Goal: Information Seeking & Learning: Understand process/instructions

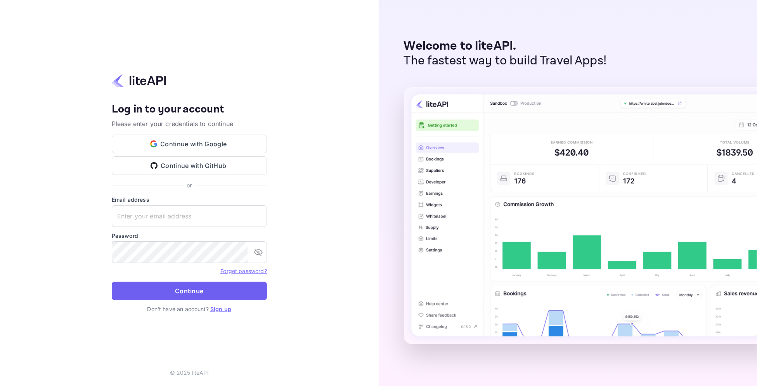
type input "v.babic+affirm@nuitee.com"
click at [148, 298] on button "Continue" at bounding box center [189, 291] width 155 height 19
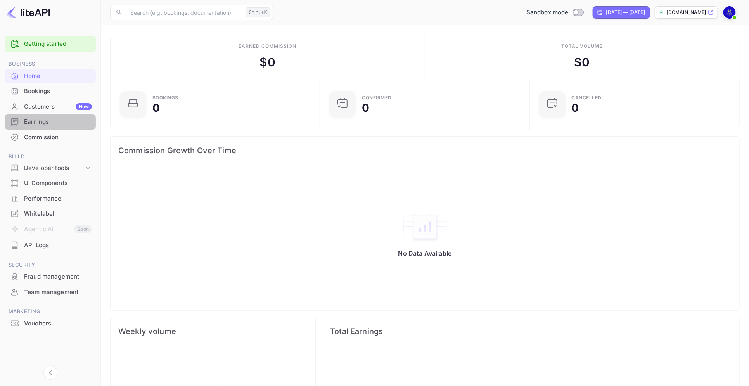
click at [42, 127] on div "Earnings" at bounding box center [50, 121] width 91 height 15
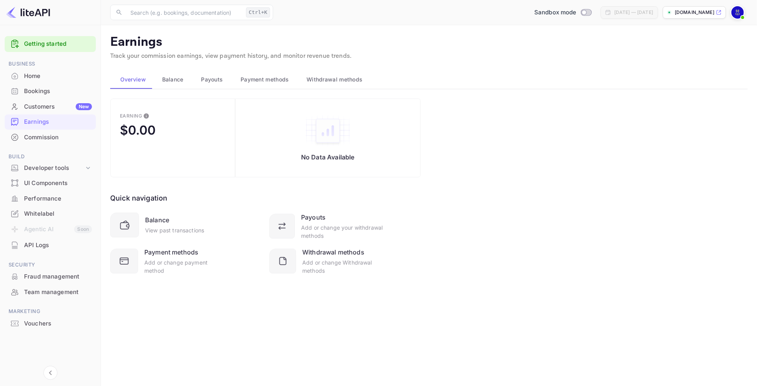
click at [33, 75] on div "Home" at bounding box center [58, 76] width 68 height 9
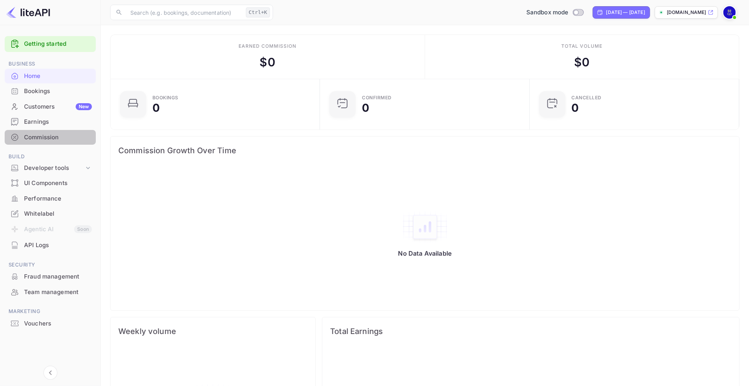
click at [45, 140] on div "Commission" at bounding box center [58, 137] width 68 height 9
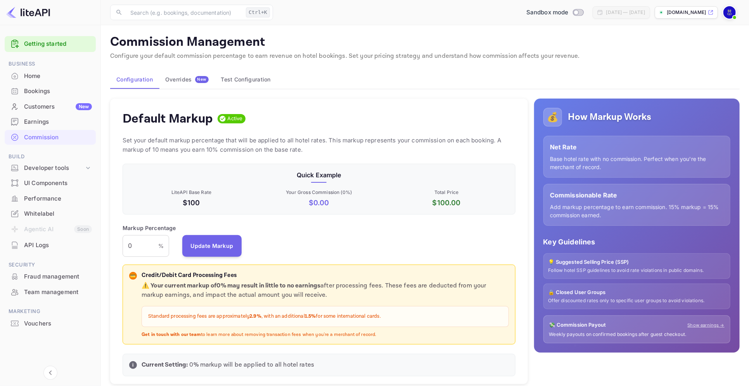
scroll to position [130, 385]
drag, startPoint x: 622, startPoint y: 214, endPoint x: 543, endPoint y: 193, distance: 81.7
click at [543, 193] on div "💰 How Markup Works Net Rate Base hotel rate with no commission. Perfect when yo…" at bounding box center [637, 226] width 206 height 254
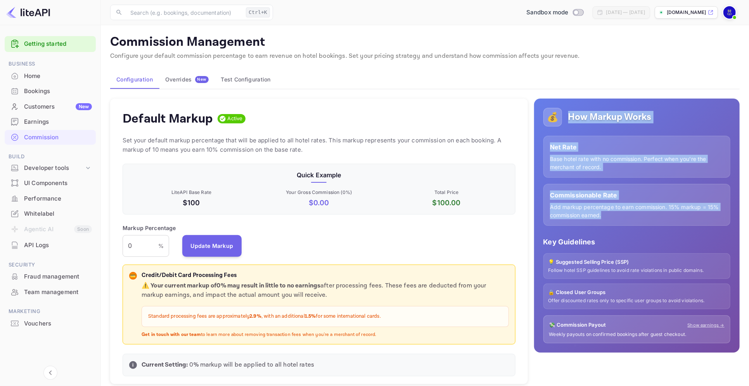
drag, startPoint x: 568, startPoint y: 117, endPoint x: 652, endPoint y: 219, distance: 132.2
click at [652, 219] on div "💰 How Markup Works Net Rate Base hotel rate with no commission. Perfect when yo…" at bounding box center [637, 226] width 206 height 254
click at [586, 180] on div "Net Rate Base hotel rate with no commission. Perfect when you're the merchant o…" at bounding box center [636, 181] width 187 height 90
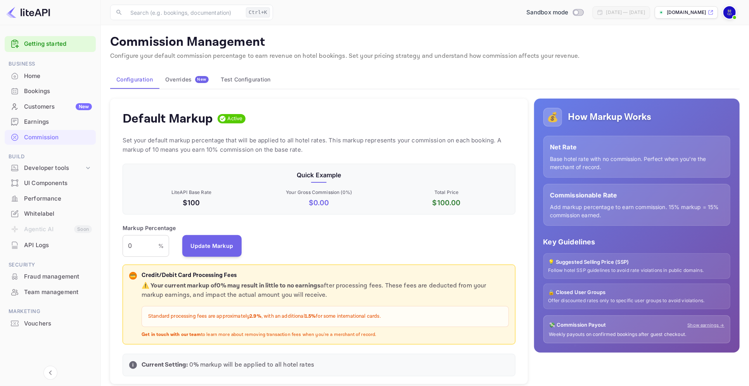
click at [576, 115] on h5 "How Markup Works" at bounding box center [609, 117] width 83 height 12
drag, startPoint x: 551, startPoint y: 196, endPoint x: 601, endPoint y: 210, distance: 52.0
click at [644, 217] on div "Commissionable Rate Add markup percentage to earn commission. 15% markup = 15% …" at bounding box center [636, 205] width 187 height 42
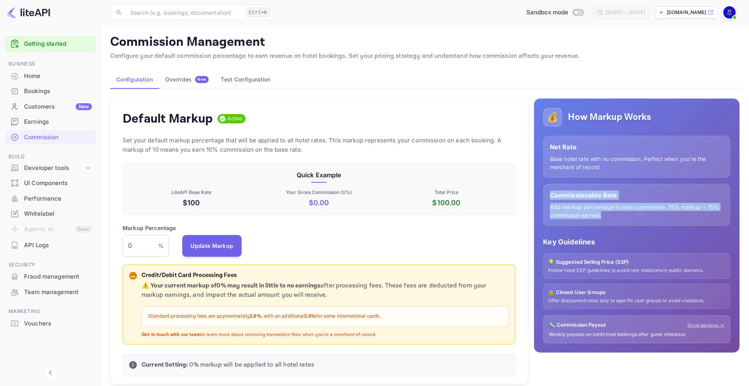
copy div "Commissionable Rate Add markup percentage to earn commission. 15% markup = 15% …"
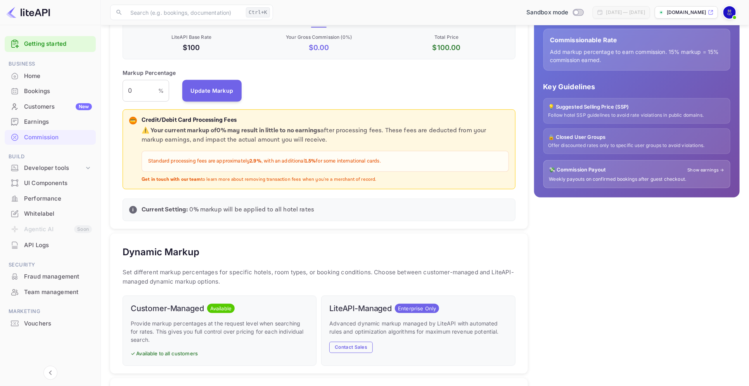
click at [704, 169] on link "Show earnings →" at bounding box center [706, 170] width 37 height 7
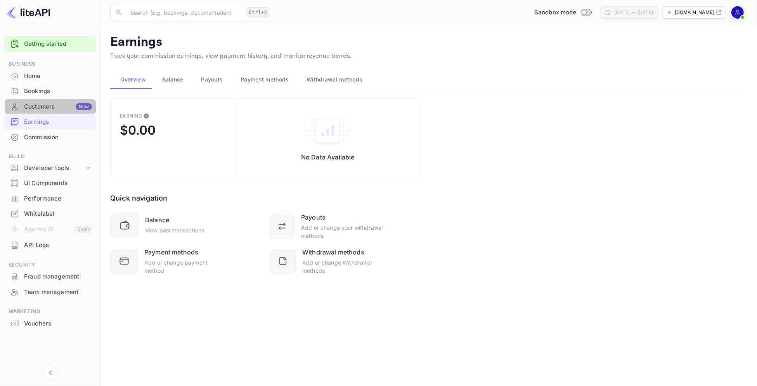
click at [46, 109] on div "Customers New" at bounding box center [58, 106] width 68 height 9
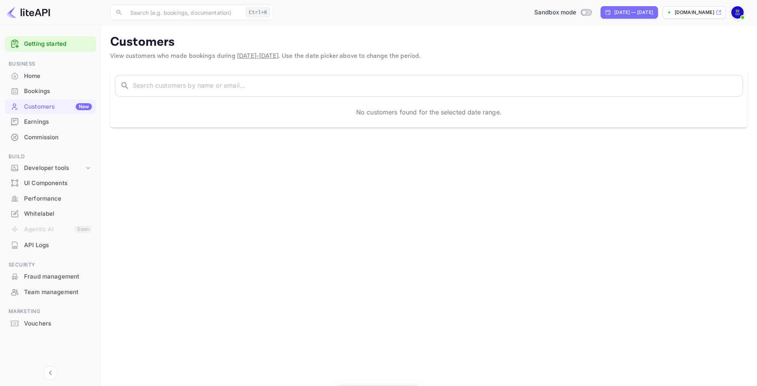
click at [44, 122] on div "Earnings" at bounding box center [58, 122] width 68 height 9
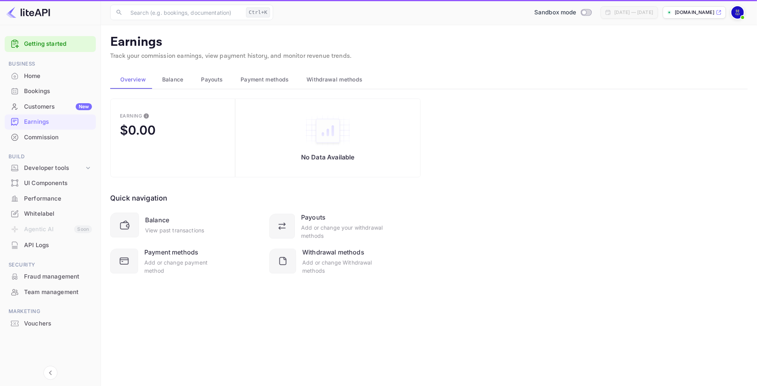
click at [47, 138] on div "Commission" at bounding box center [58, 137] width 68 height 9
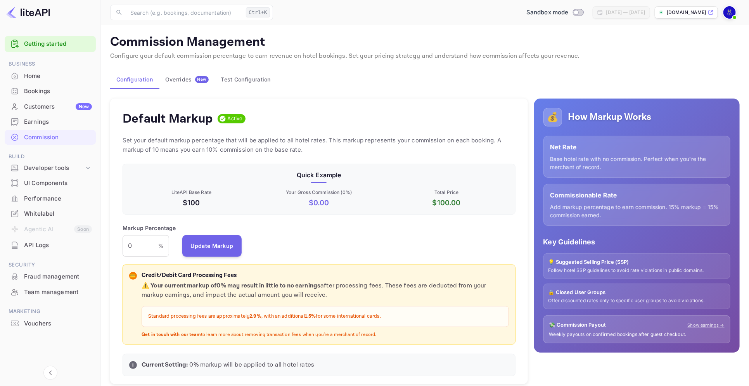
scroll to position [130, 385]
click at [182, 79] on div "Overrides New" at bounding box center [186, 79] width 43 height 7
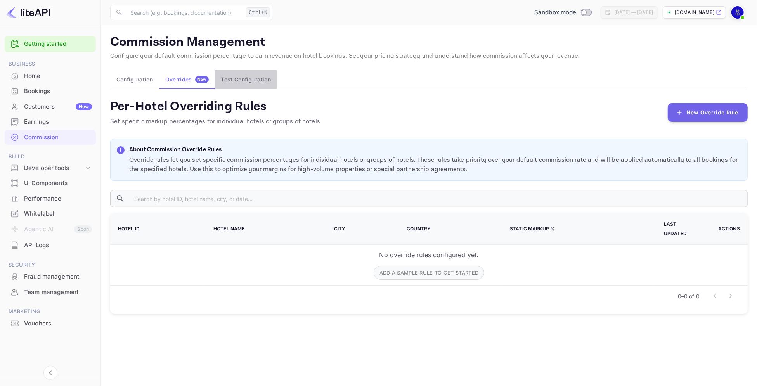
click at [262, 78] on button "Test Configuration" at bounding box center [246, 79] width 62 height 19
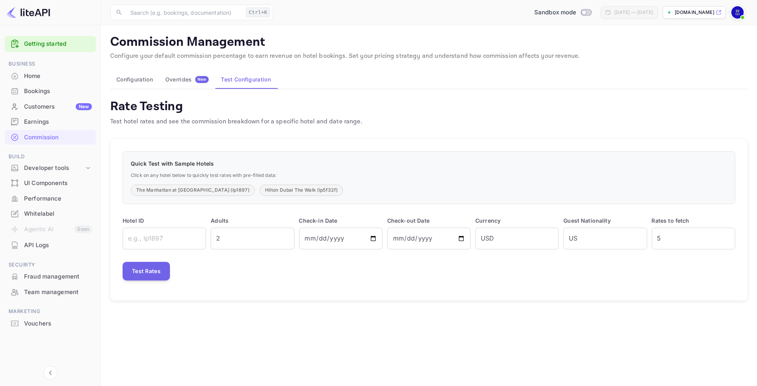
click at [119, 77] on button "Configuration" at bounding box center [134, 79] width 49 height 19
